Goal: Information Seeking & Learning: Find specific fact

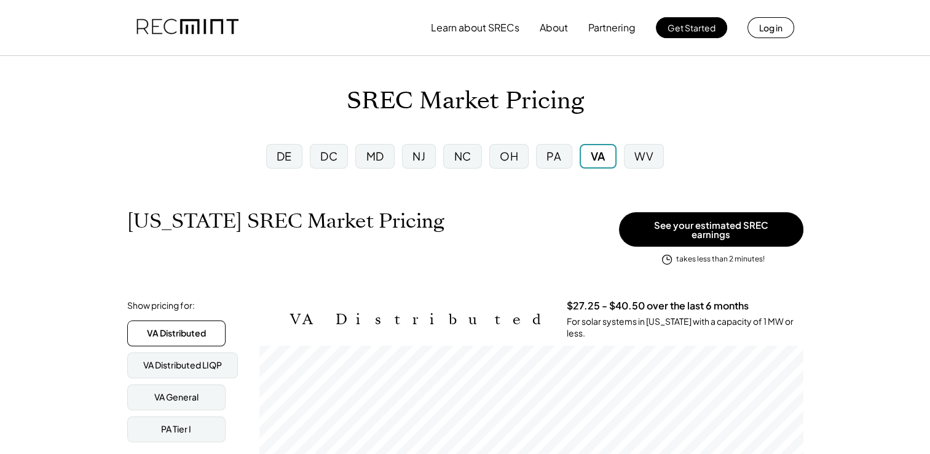
click at [371, 163] on div "MD" at bounding box center [375, 155] width 18 height 15
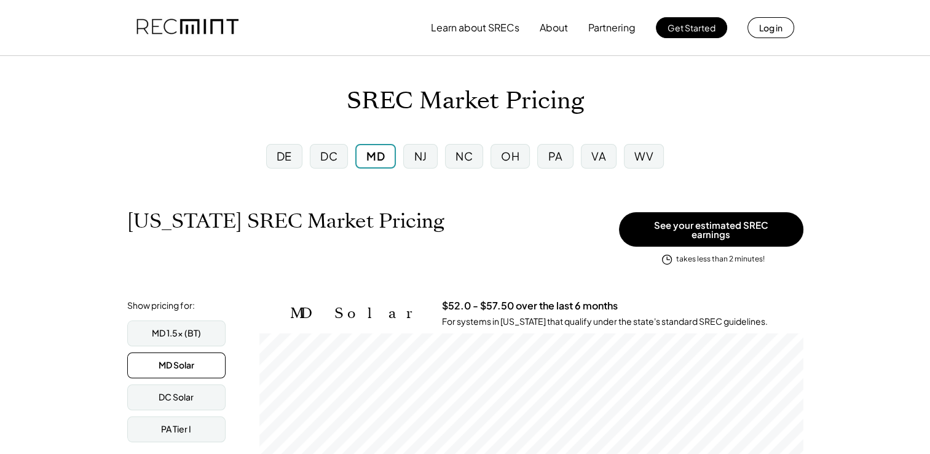
scroll to position [202, 544]
drag, startPoint x: 350, startPoint y: 102, endPoint x: 408, endPoint y: 103, distance: 57.8
click at [408, 103] on h1 "SREC Market Pricing" at bounding box center [465, 101] width 237 height 29
click at [441, 92] on h1 "SREC Market Pricing" at bounding box center [465, 101] width 237 height 29
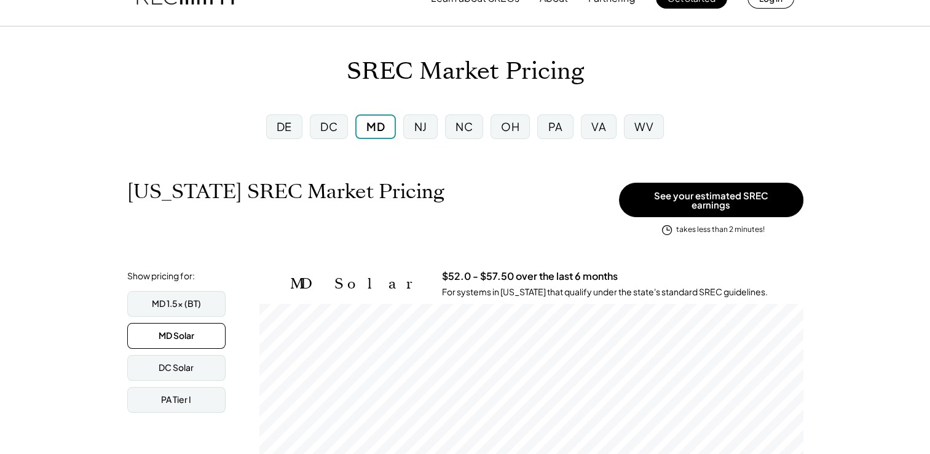
scroll to position [0, 0]
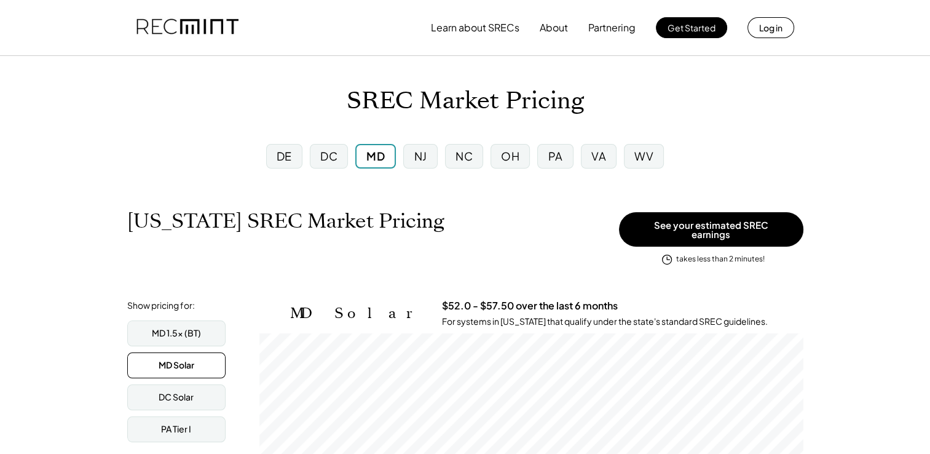
click at [350, 111] on h1 "SREC Market Pricing" at bounding box center [465, 101] width 237 height 29
drag, startPoint x: 347, startPoint y: 104, endPoint x: 414, endPoint y: 111, distance: 67.9
click at [414, 111] on h1 "SREC Market Pricing" at bounding box center [465, 101] width 237 height 29
drag, startPoint x: 414, startPoint y: 111, endPoint x: 374, endPoint y: 125, distance: 43.0
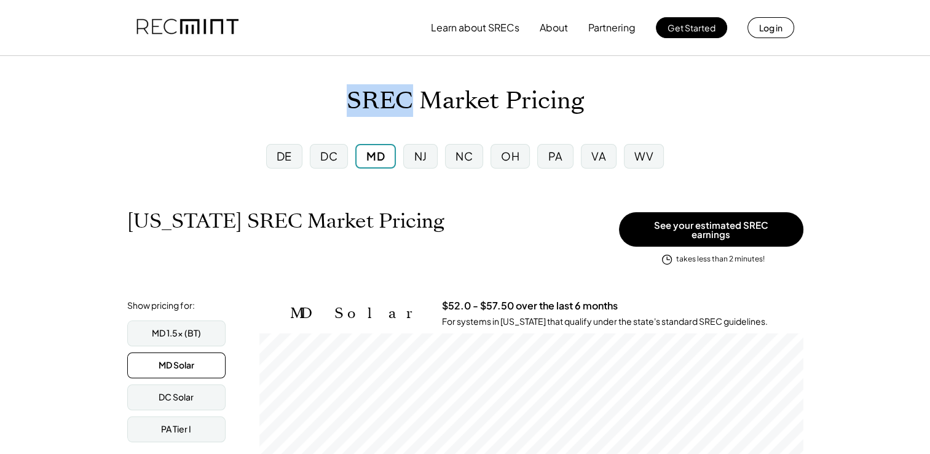
click at [372, 98] on h1 "SREC Market Pricing" at bounding box center [465, 101] width 237 height 29
